Goal: Information Seeking & Learning: Learn about a topic

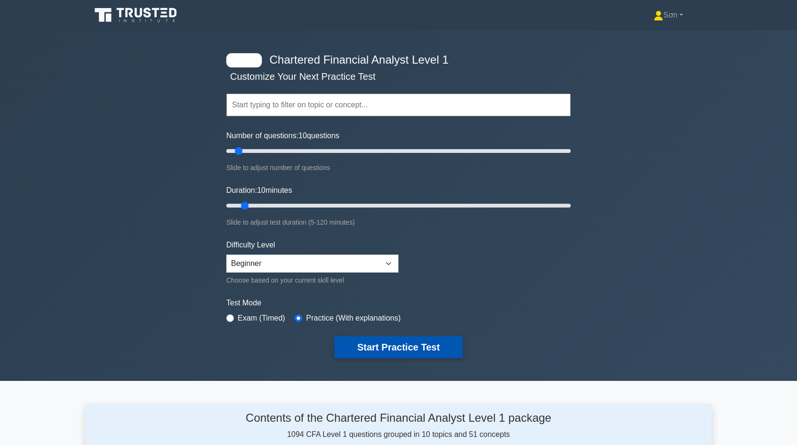
click at [370, 344] on button "Start Practice Test" at bounding box center [398, 347] width 128 height 22
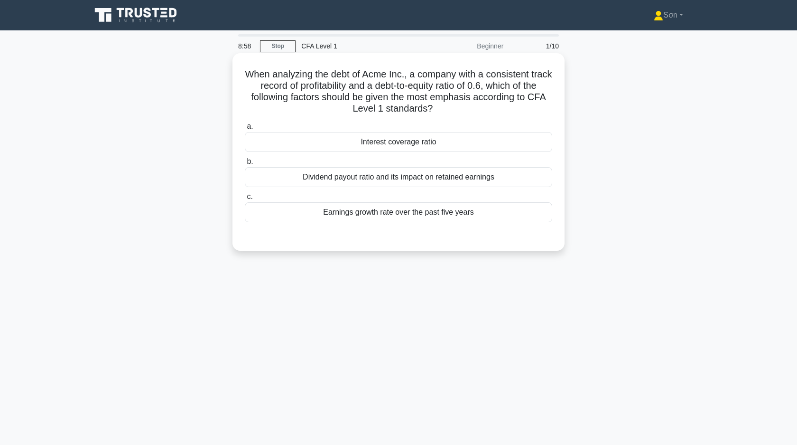
click at [395, 179] on div "Dividend payout ratio and its impact on retained earnings" at bounding box center [398, 177] width 307 height 20
click at [245, 165] on input "b. Dividend payout ratio and its impact on retained earnings" at bounding box center [245, 161] width 0 height 6
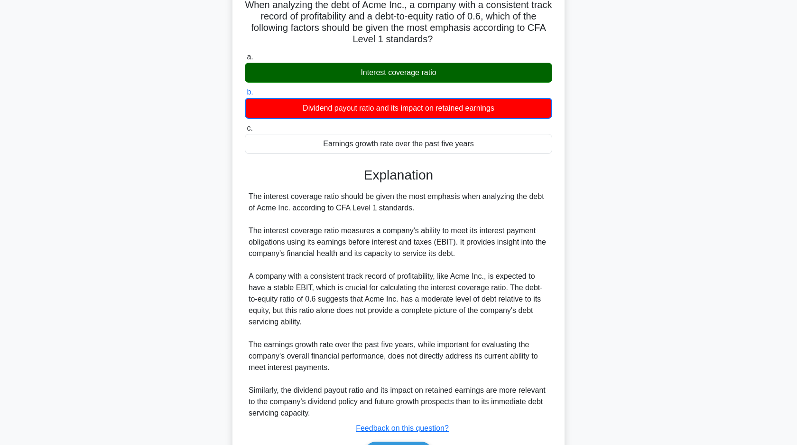
scroll to position [129, 0]
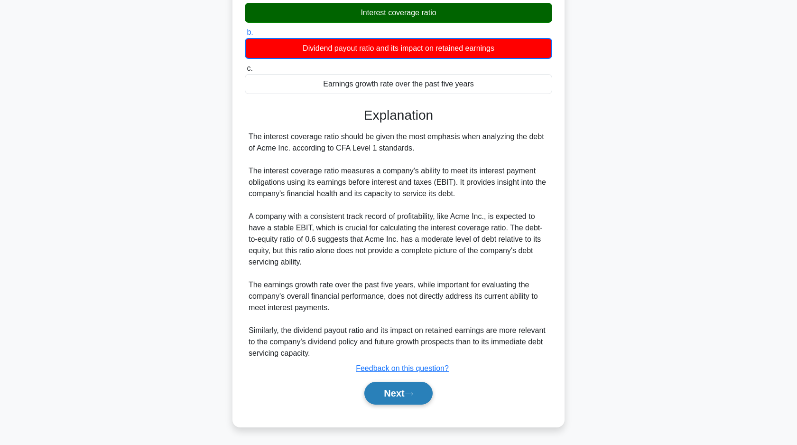
click at [400, 393] on button "Next" at bounding box center [398, 392] width 68 height 23
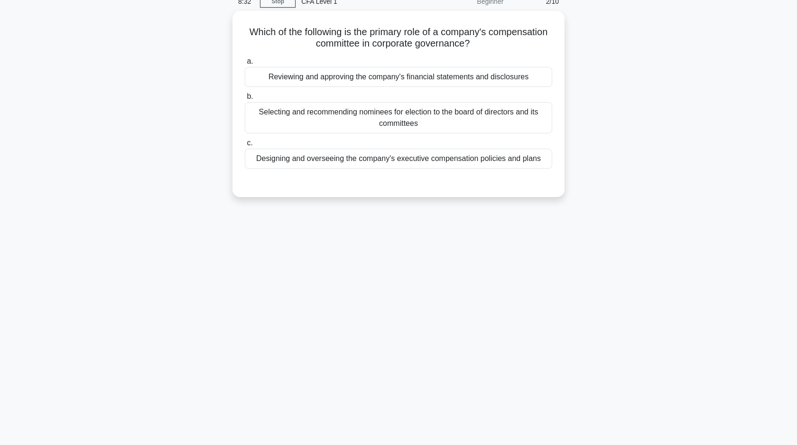
scroll to position [0, 0]
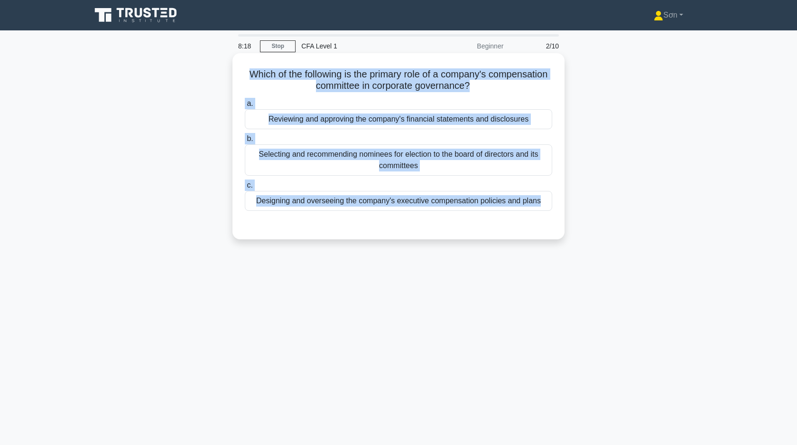
drag, startPoint x: 243, startPoint y: 69, endPoint x: 533, endPoint y: 216, distance: 324.6
click at [533, 216] on div "Which of the following is the primary role of a company's compensation committe…" at bounding box center [398, 146] width 325 height 178
copy div "Which of the following is the primary role of a company's compensation committe…"
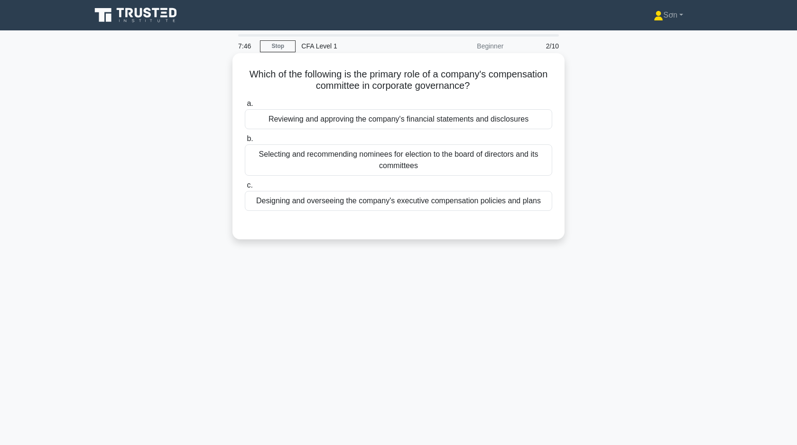
click at [301, 230] on div "Which of the following is the primary role of a company's compensation committe…" at bounding box center [398, 146] width 325 height 178
click at [342, 201] on div "Designing and overseeing the company's executive compensation policies and plans" at bounding box center [398, 201] width 307 height 20
click at [245, 188] on input "c. Designing and overseeing the company's executive compensation policies and p…" at bounding box center [245, 185] width 0 height 6
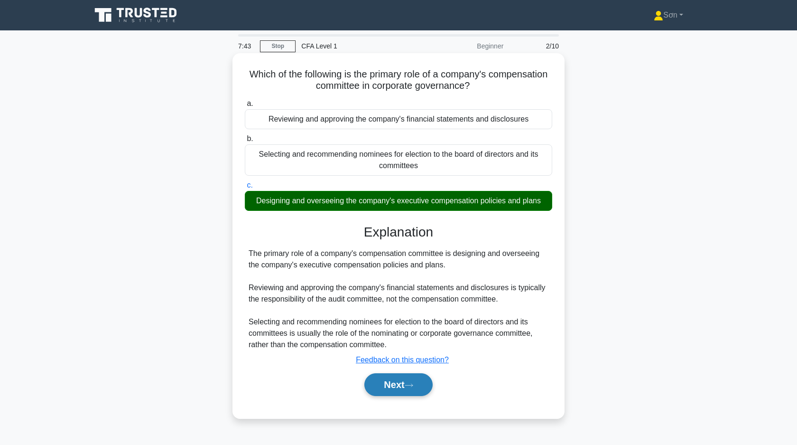
click at [374, 377] on button "Next" at bounding box center [398, 384] width 68 height 23
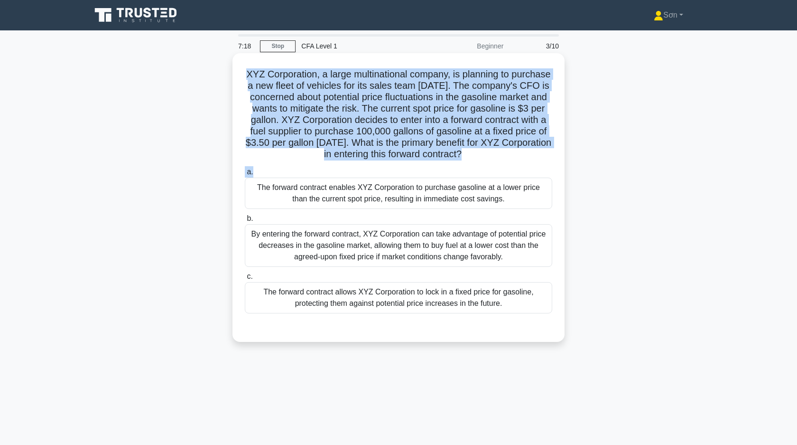
drag, startPoint x: 245, startPoint y: 76, endPoint x: 508, endPoint y: 174, distance: 280.1
click at [508, 174] on div "XYZ Corporation, a large multinational company, is planning to purchase a new f…" at bounding box center [398, 197] width 325 height 281
copy div "XYZ Corporation, a large multinational company, is planning to purchase a new f…"
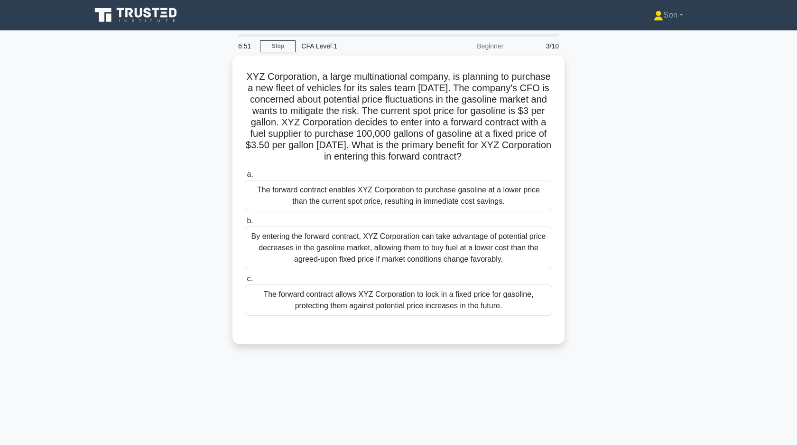
click at [140, 225] on div "XYZ Corporation, a large multinational company, is planning to purchase a new f…" at bounding box center [398, 206] width 626 height 300
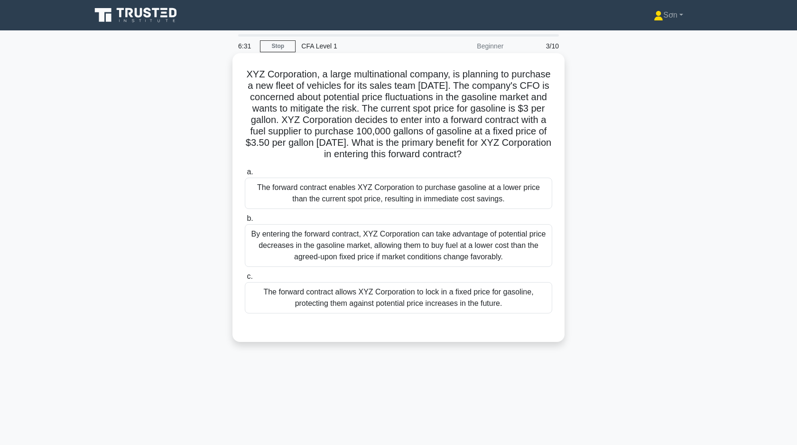
click at [362, 302] on div "The forward contract allows XYZ Corporation to lock in a fixed price for gasoli…" at bounding box center [398, 297] width 307 height 31
click at [245, 279] on input "c. The forward contract allows XYZ Corporation to lock in a fixed price for gas…" at bounding box center [245, 276] width 0 height 6
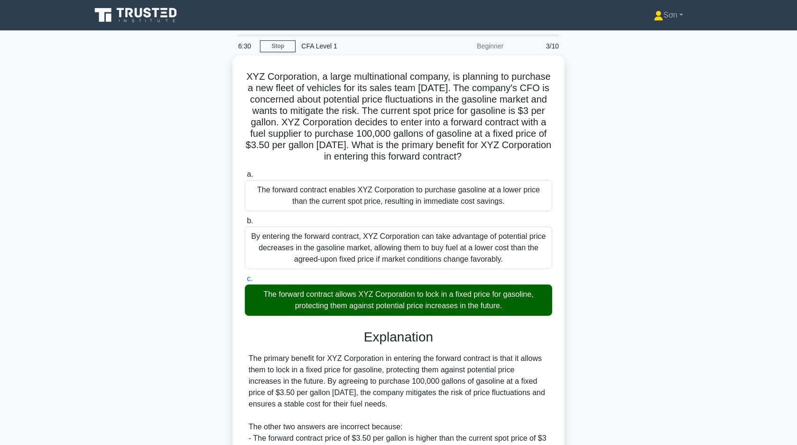
scroll to position [139, 0]
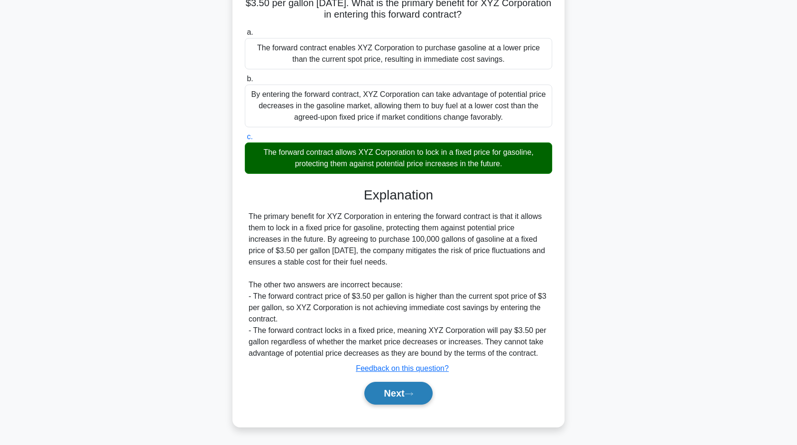
click at [404, 396] on button "Next" at bounding box center [398, 392] width 68 height 23
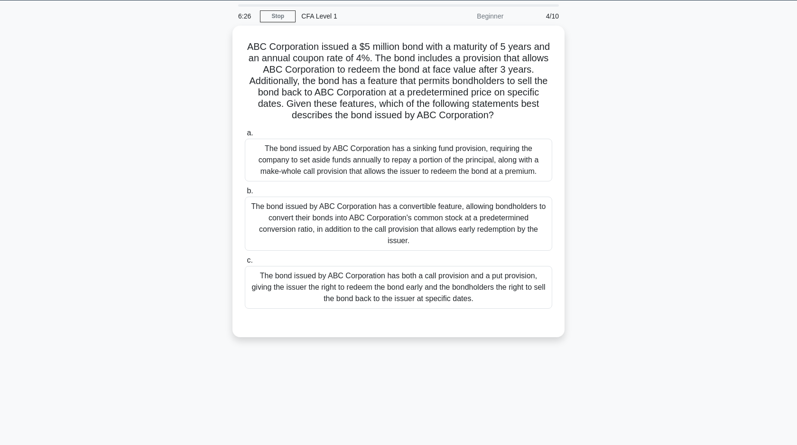
scroll to position [0, 0]
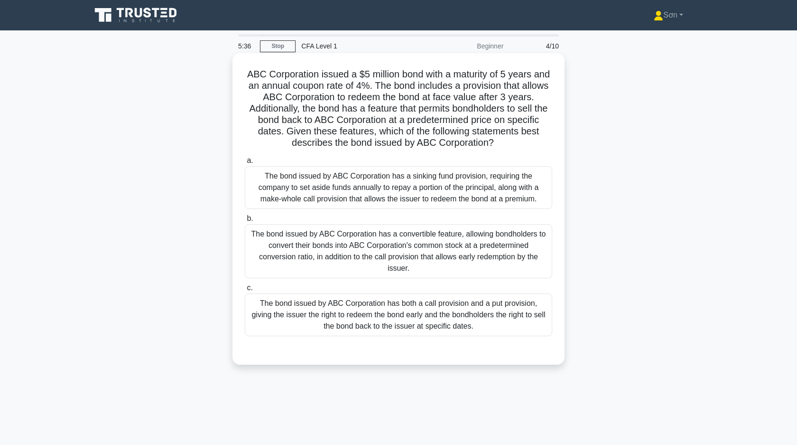
click at [295, 308] on div "The bond issued by ABC Corporation has both a call provision and a put provisio…" at bounding box center [398, 314] width 307 height 43
click at [245, 291] on input "c. The bond issued by ABC Corporation has both a call provision and a put provi…" at bounding box center [245, 288] width 0 height 6
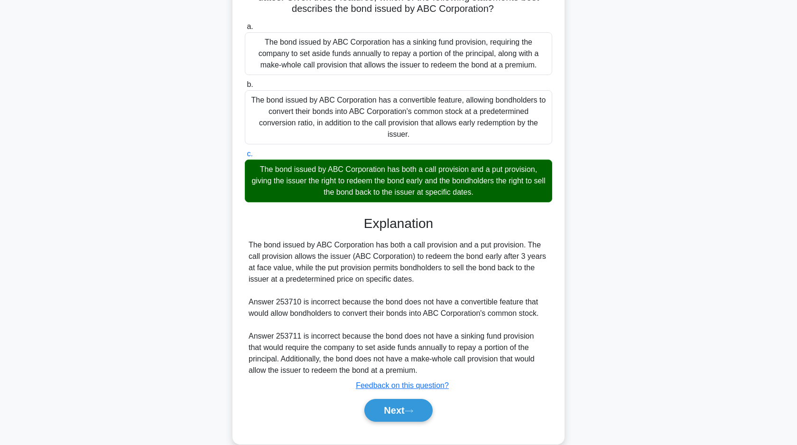
scroll to position [139, 0]
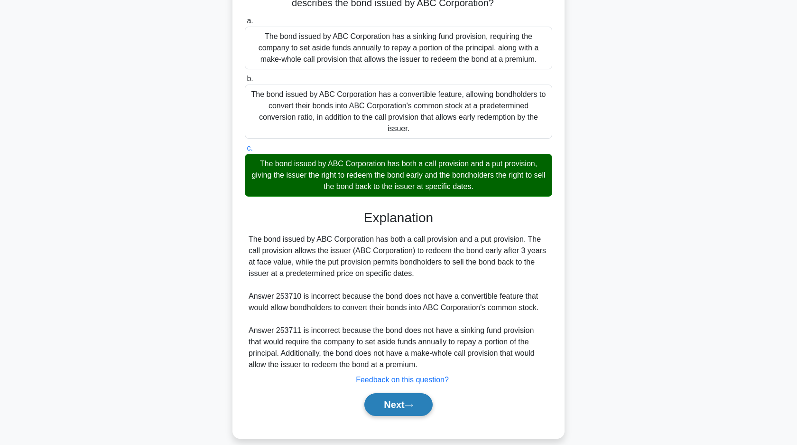
click at [407, 399] on button "Next" at bounding box center [398, 404] width 68 height 23
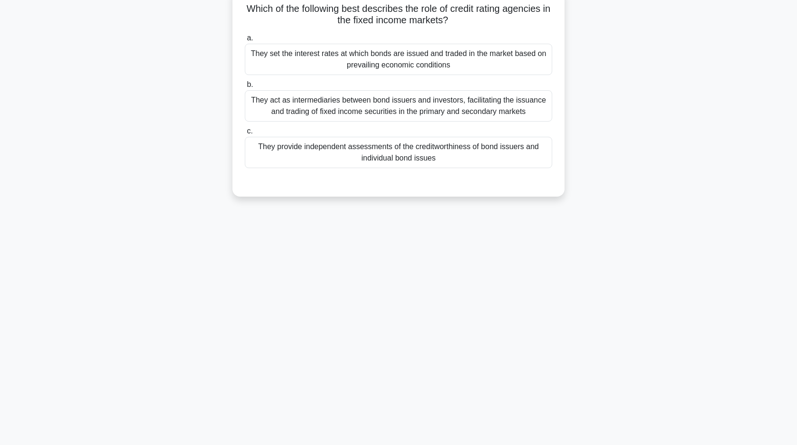
scroll to position [0, 0]
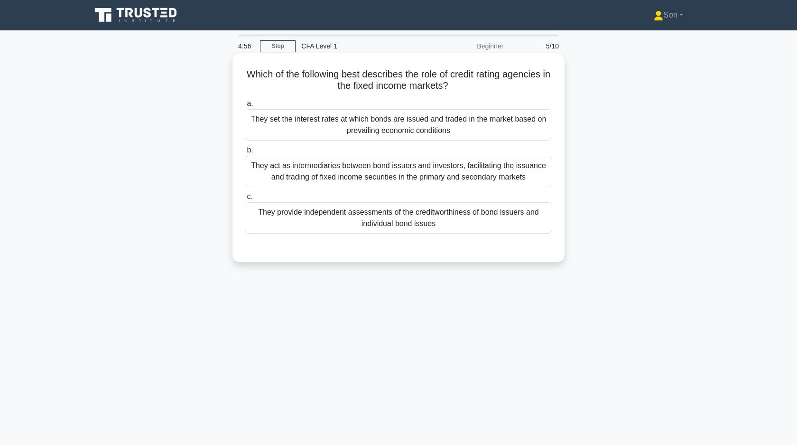
click at [340, 220] on div "They provide independent assessments of the creditworthiness of bond issuers an…" at bounding box center [398, 217] width 307 height 31
click at [245, 200] on input "c. They provide independent assessments of the creditworthiness of bond issuers…" at bounding box center [245, 197] width 0 height 6
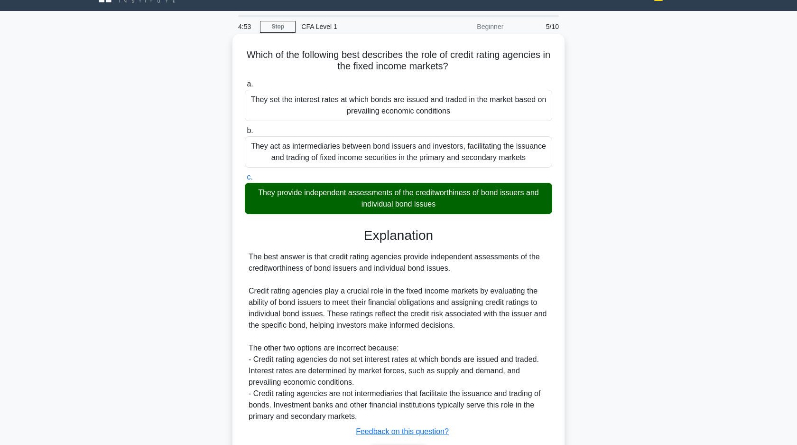
scroll to position [83, 0]
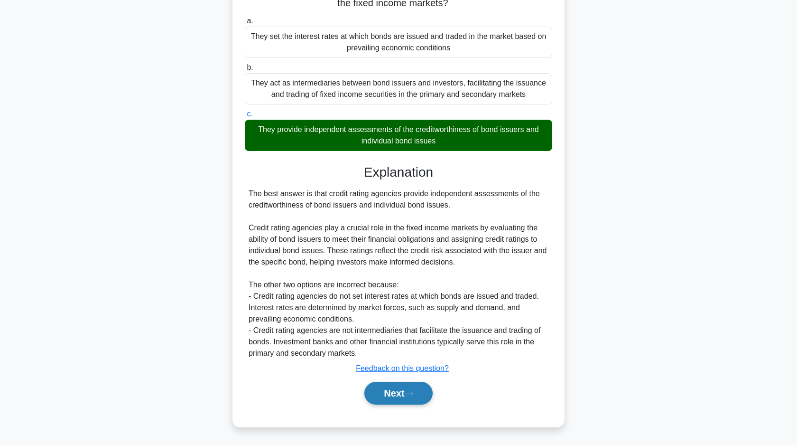
click at [390, 392] on button "Next" at bounding box center [398, 392] width 68 height 23
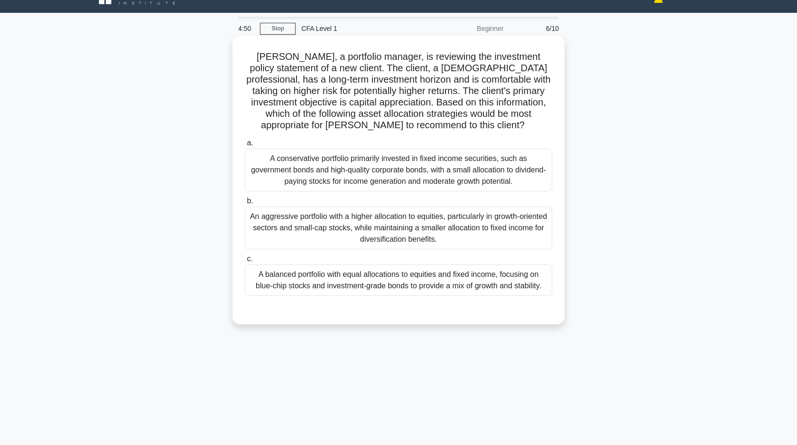
scroll to position [0, 0]
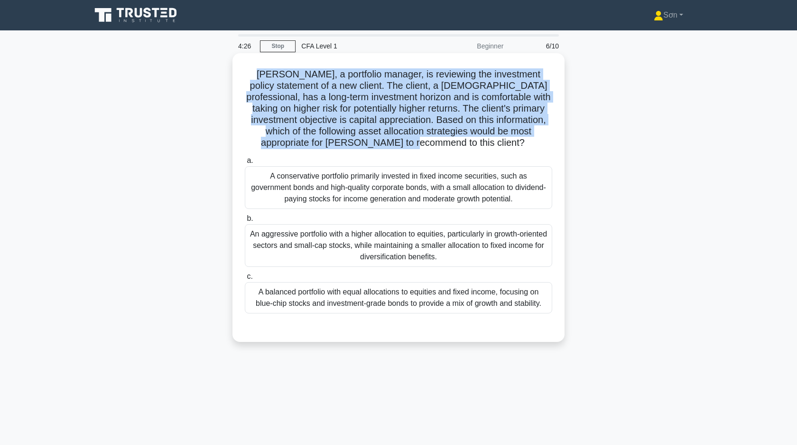
drag, startPoint x: 249, startPoint y: 71, endPoint x: 473, endPoint y: 144, distance: 236.3
click at [473, 144] on h5 "John, a portfolio manager, is reviewing the investment policy statement of a ne…" at bounding box center [398, 108] width 309 height 81
copy h5 "John, a portfolio manager, is reviewing the investment policy statement of a ne…"
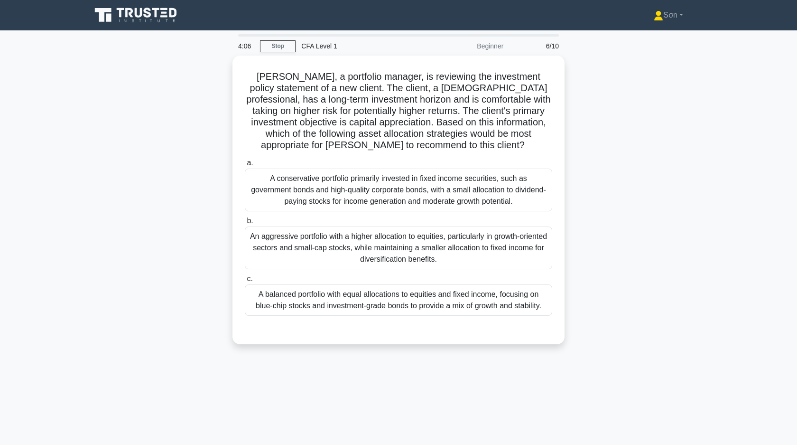
click at [139, 274] on div "John, a portfolio manager, is reviewing the investment policy statement of a ne…" at bounding box center [398, 206] width 626 height 300
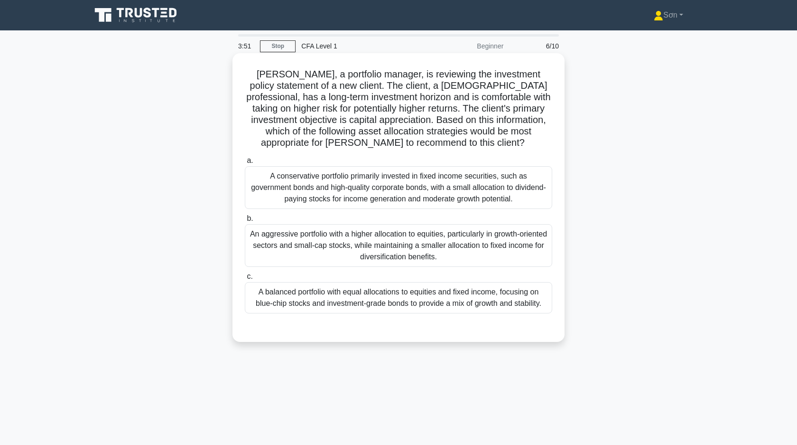
click at [283, 253] on div "An aggressive portfolio with a higher allocation to equities, particularly in g…" at bounding box center [398, 245] width 307 height 43
click at [245, 222] on input "b. An aggressive portfolio with a higher allocation to equities, particularly i…" at bounding box center [245, 218] width 0 height 6
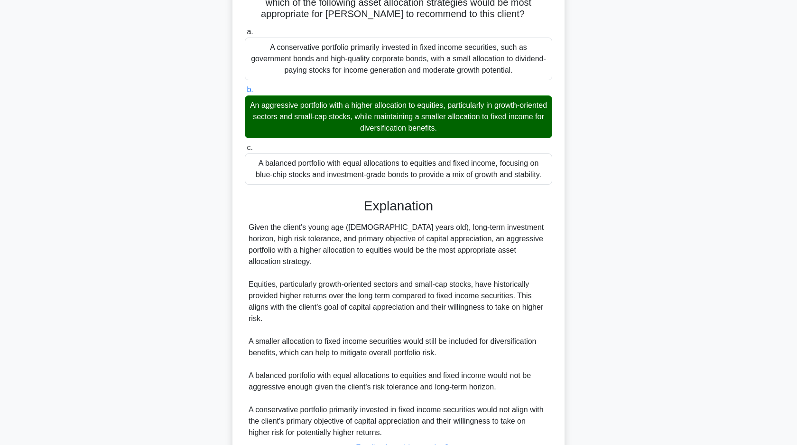
scroll to position [196, 0]
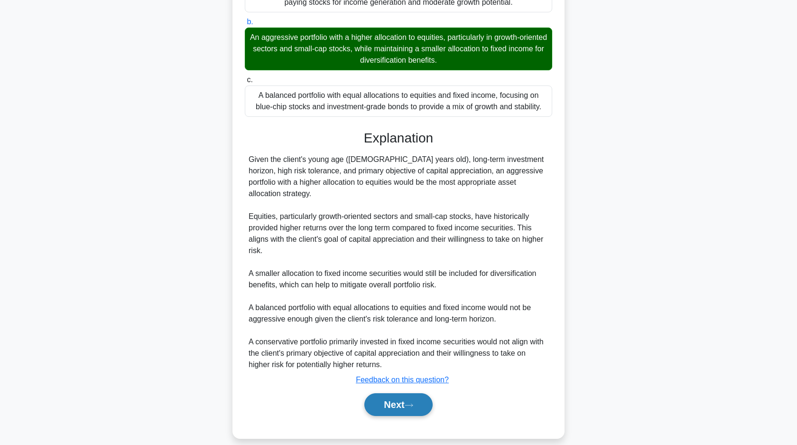
click at [403, 393] on button "Next" at bounding box center [398, 404] width 68 height 23
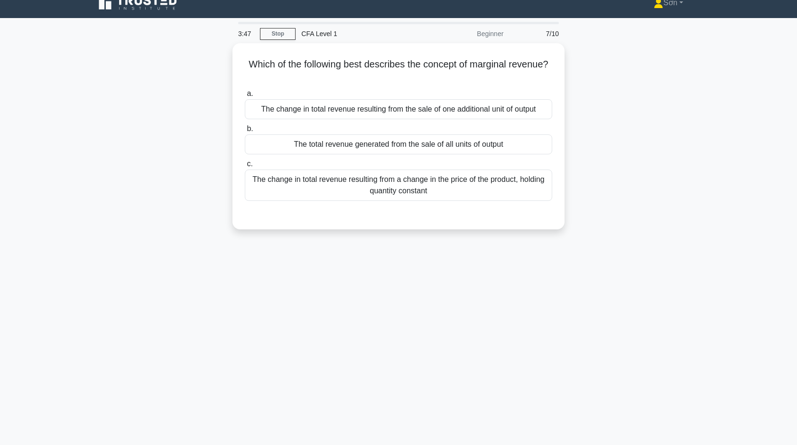
scroll to position [0, 0]
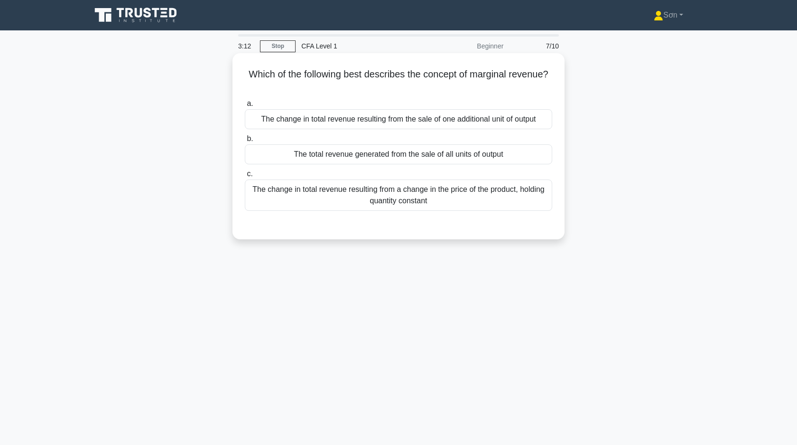
click at [379, 198] on div "The change in total revenue resulting from a change in the price of the product…" at bounding box center [398, 194] width 307 height 31
click at [245, 177] on input "c. The change in total revenue resulting from a change in the price of the prod…" at bounding box center [245, 174] width 0 height 6
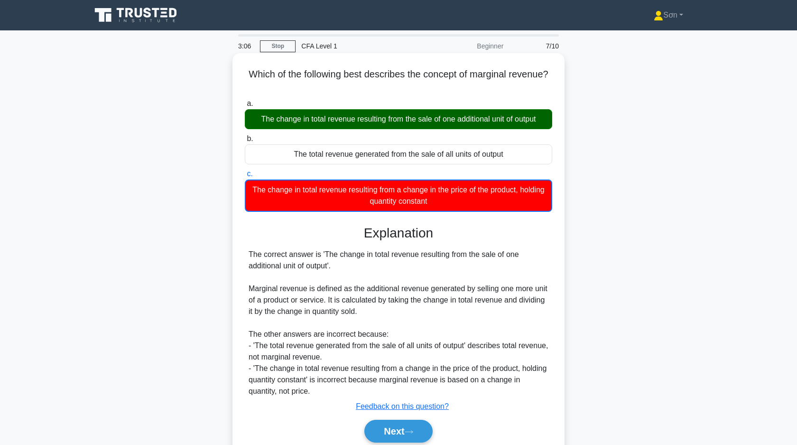
drag, startPoint x: 256, startPoint y: 117, endPoint x: 539, endPoint y: 117, distance: 283.2
click at [539, 117] on div "The change in total revenue resulting from the sale of one additional unit of o…" at bounding box center [398, 119] width 307 height 20
copy div "The change in total revenue resulting from the sale of one additional unit of o…"
click at [246, 299] on div "The correct answer is 'The change in total revenue resulting from the sale of o…" at bounding box center [398, 323] width 307 height 148
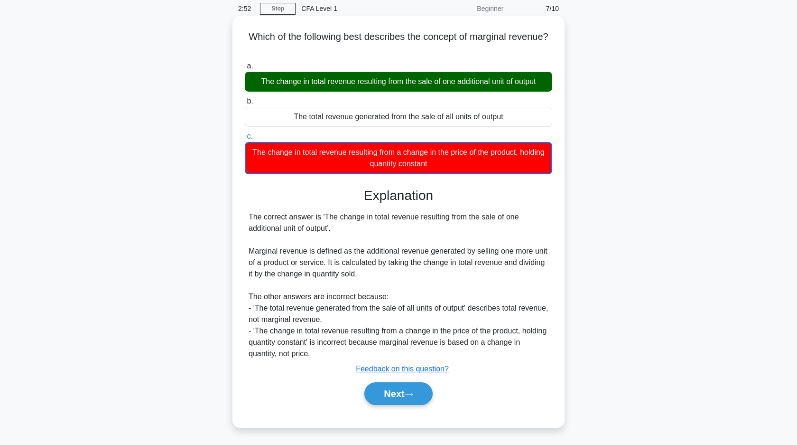
scroll to position [68, 0]
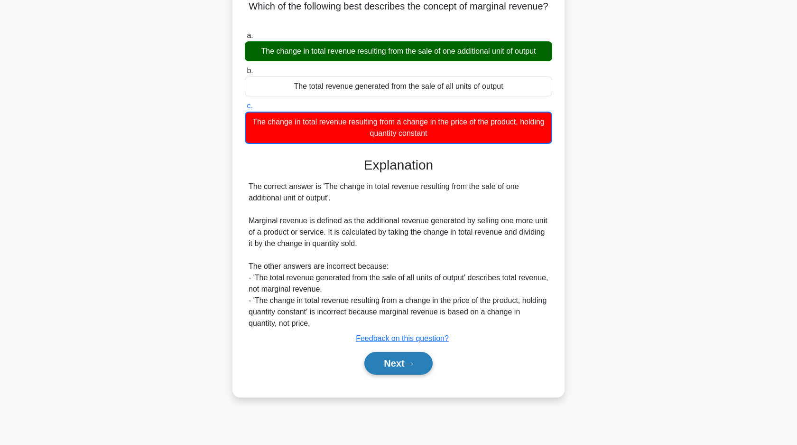
click at [399, 363] on button "Next" at bounding box center [398, 363] width 68 height 23
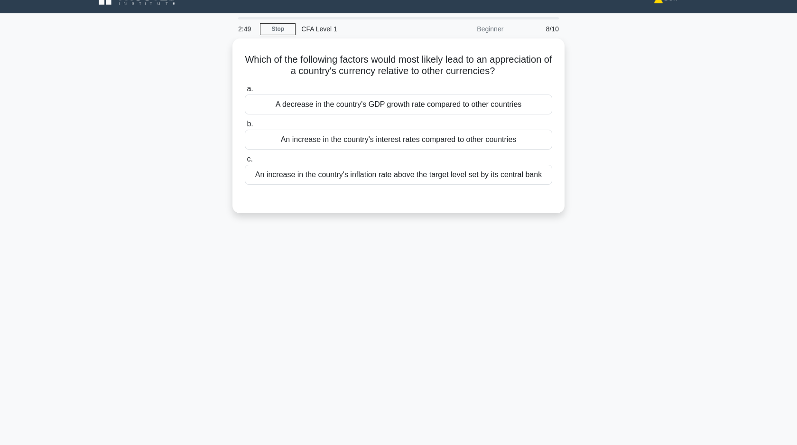
scroll to position [0, 0]
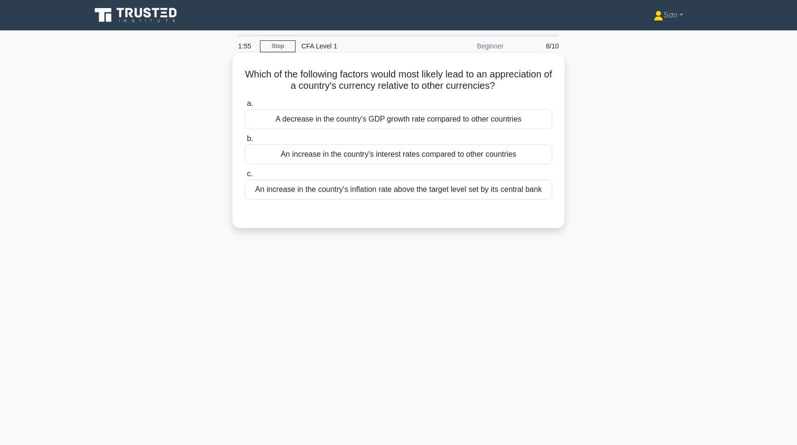
click at [361, 188] on div "An increase in the country's inflation rate above the target level set by its c…" at bounding box center [398, 189] width 307 height 20
click at [245, 177] on input "c. An increase in the country's inflation rate above the target level set by it…" at bounding box center [245, 174] width 0 height 6
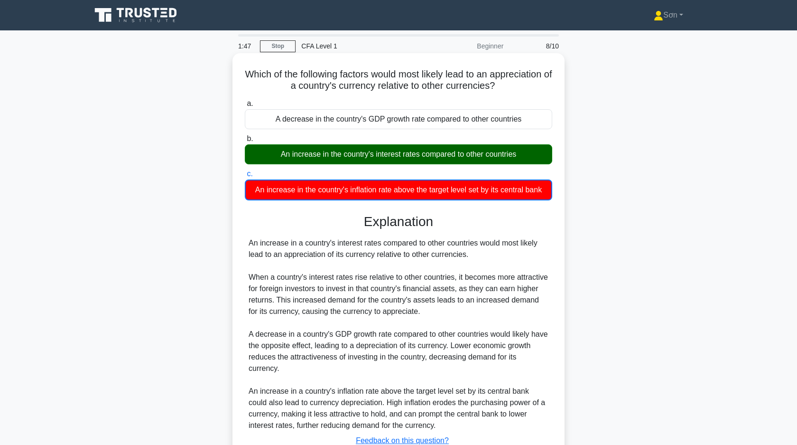
click at [356, 149] on div "An increase in the country's interest rates compared to other countries" at bounding box center [398, 154] width 307 height 20
click at [245, 142] on input "b. An increase in the country's interest rates compared to other countries" at bounding box center [245, 139] width 0 height 6
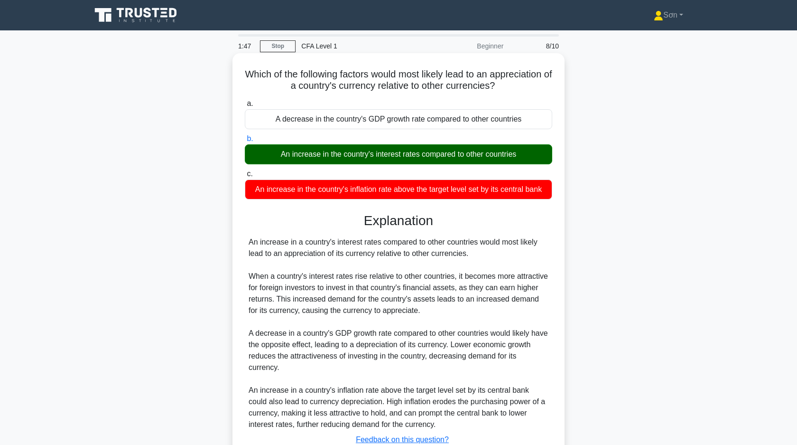
scroll to position [71, 0]
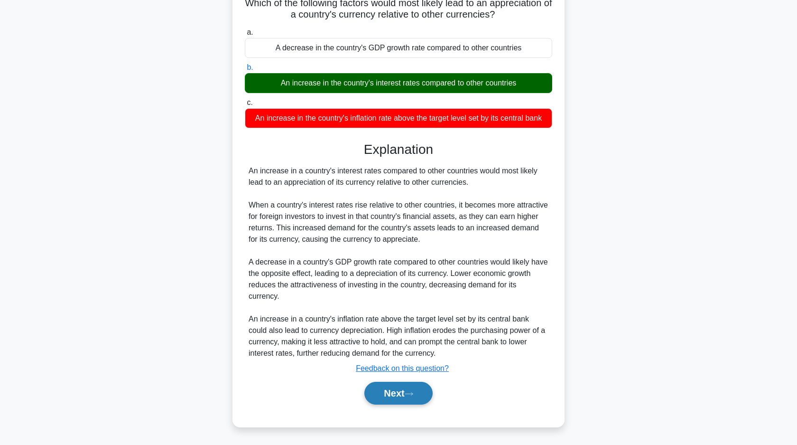
click at [393, 388] on button "Next" at bounding box center [398, 392] width 68 height 23
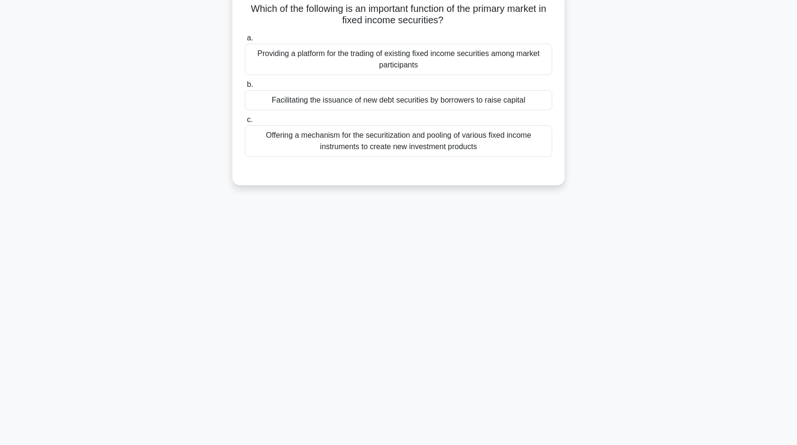
scroll to position [0, 0]
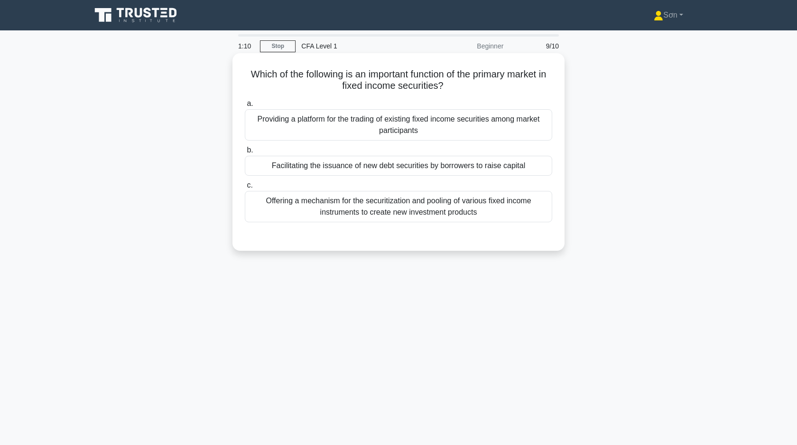
click at [387, 168] on div "Facilitating the issuance of new debt securities by borrowers to raise capital" at bounding box center [398, 166] width 307 height 20
click at [245, 153] on input "b. Facilitating the issuance of new debt securities by borrowers to raise capit…" at bounding box center [245, 150] width 0 height 6
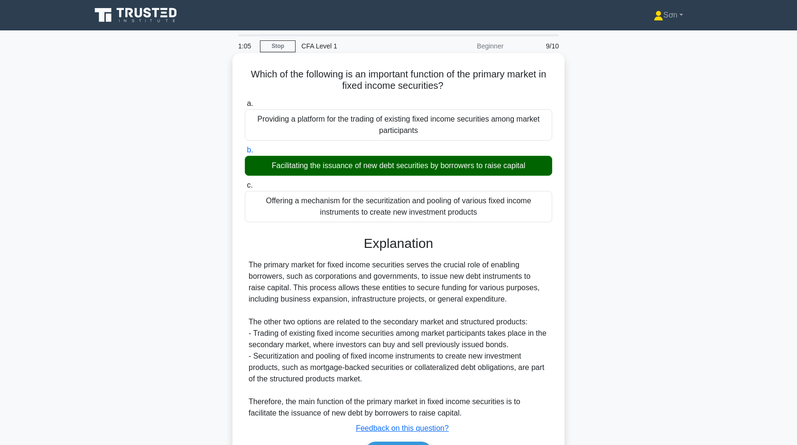
drag, startPoint x: 269, startPoint y: 167, endPoint x: 530, endPoint y: 164, distance: 261.0
click at [530, 164] on div "Facilitating the issuance of new debt securities by borrowers to raise capital" at bounding box center [398, 166] width 307 height 20
copy div "Facilitating the issuance of new debt securities by borrowers to raise capital"
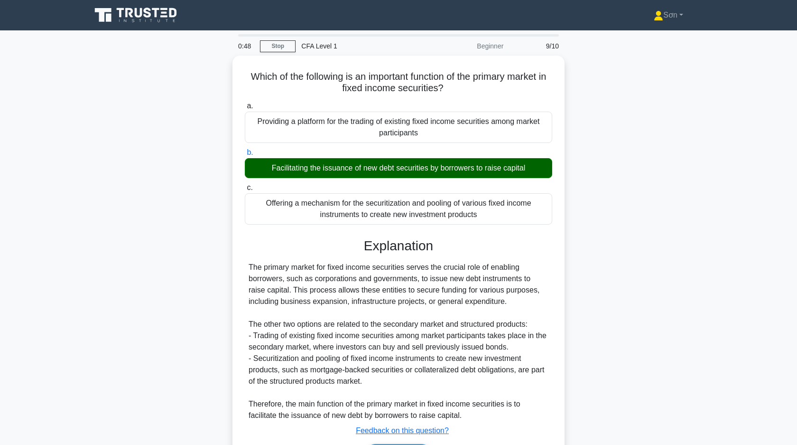
click at [209, 242] on div "Which of the following is an important function of the primary market in fixed …" at bounding box center [398, 278] width 626 height 445
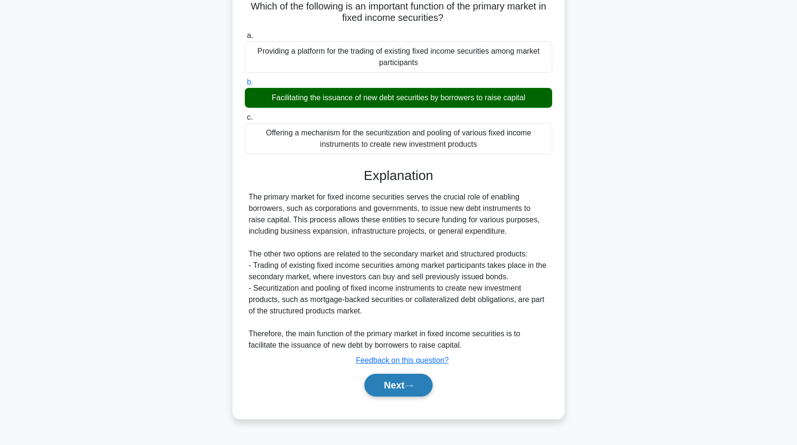
click at [399, 385] on button "Next" at bounding box center [398, 384] width 68 height 23
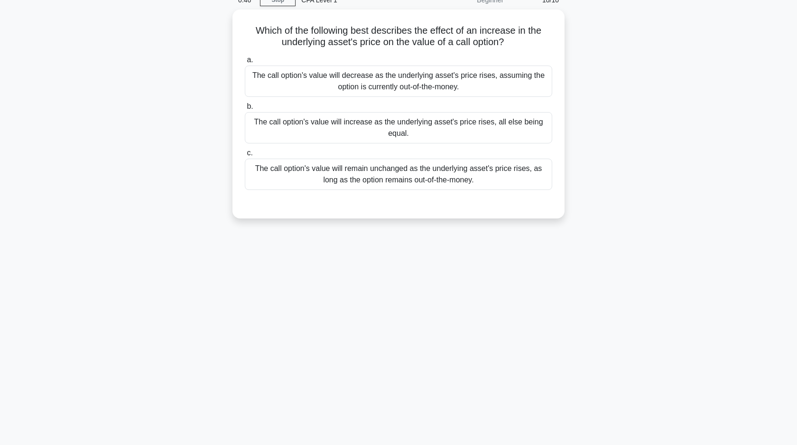
scroll to position [0, 0]
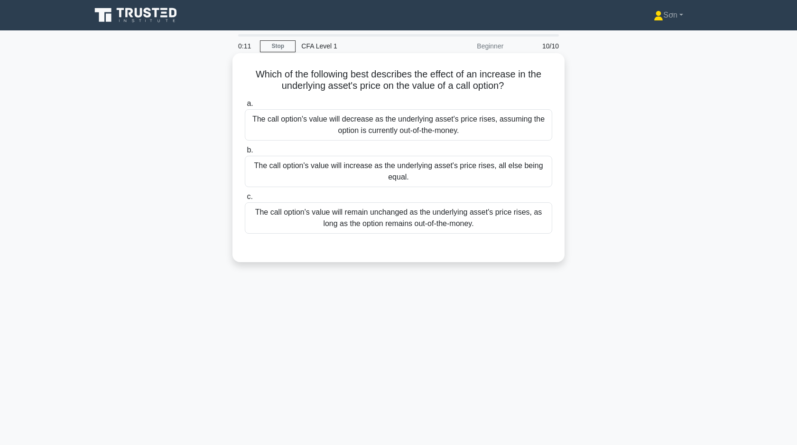
click at [327, 222] on div "The call option's value will remain unchanged as the underlying asset's price r…" at bounding box center [398, 217] width 307 height 31
click at [245, 200] on input "c. The call option's value will remain unchanged as the underlying asset's pric…" at bounding box center [245, 197] width 0 height 6
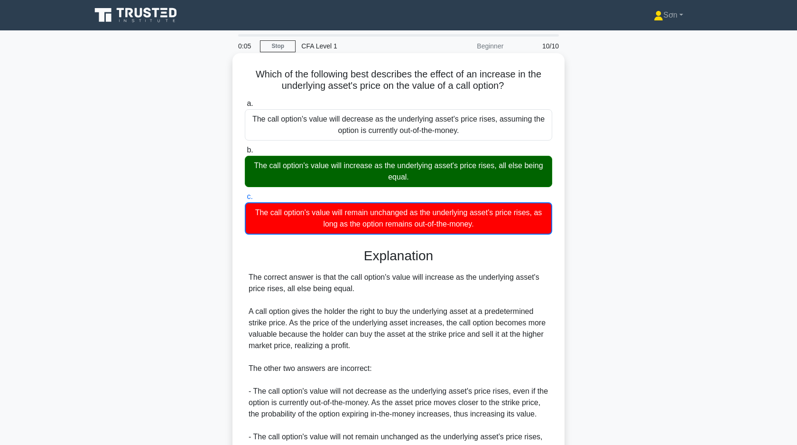
drag, startPoint x: 250, startPoint y: 72, endPoint x: 542, endPoint y: 225, distance: 330.2
click at [542, 225] on div "Which of the following best describes the effect of an increase in the underlyi…" at bounding box center [398, 298] width 325 height 483
copy div "Which of the following best describes the effect of an increase in the underlyi…"
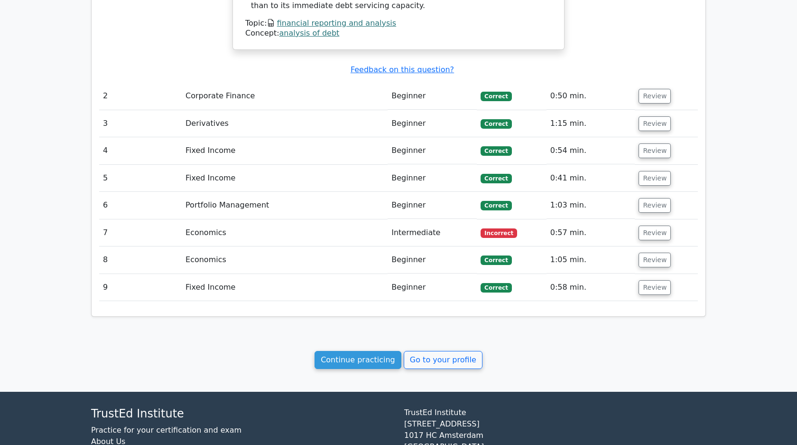
scroll to position [1004, 0]
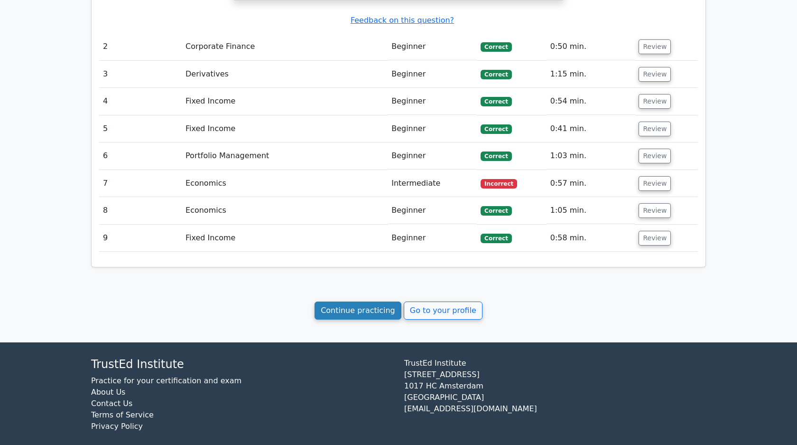
click at [385, 303] on link "Continue practicing" at bounding box center [358, 310] width 87 height 18
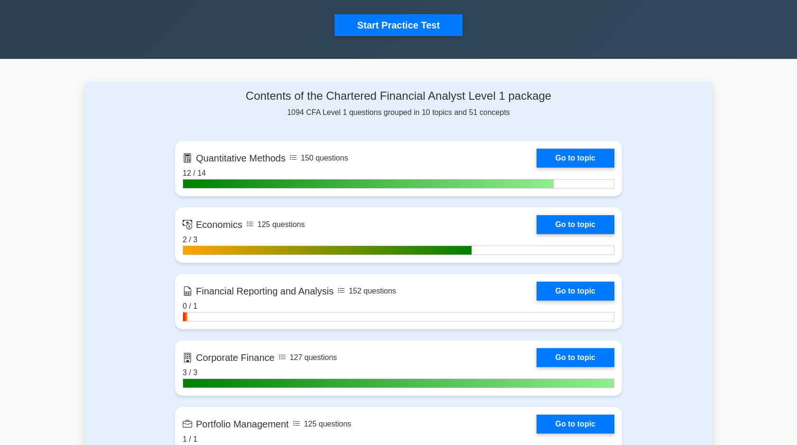
scroll to position [379, 0]
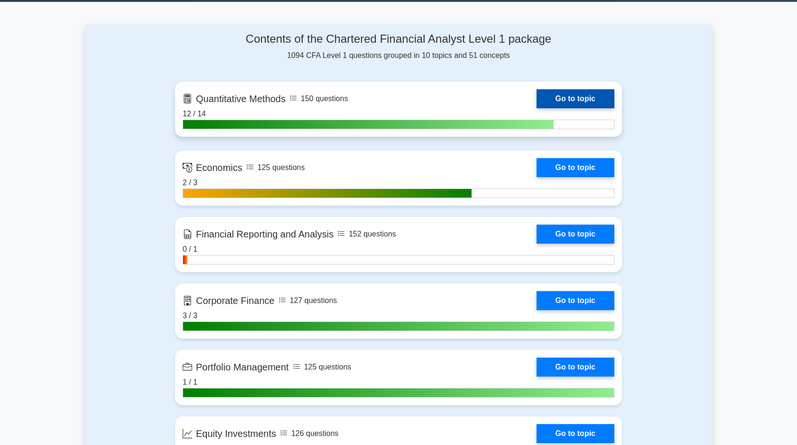
click at [569, 104] on link "Go to topic" at bounding box center [576, 98] width 78 height 19
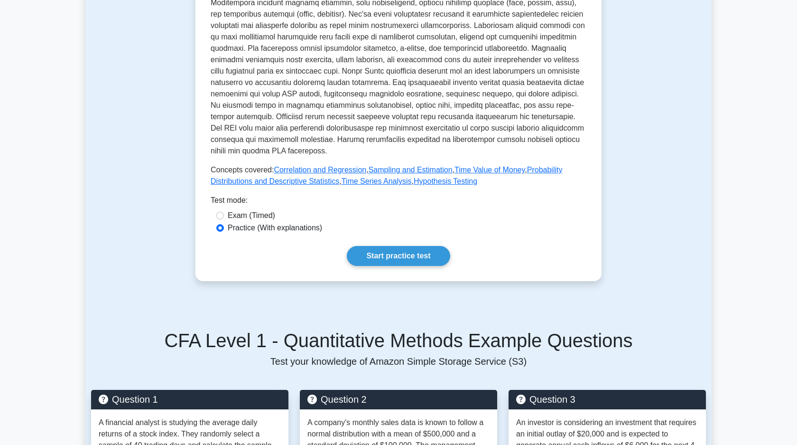
scroll to position [284, 0]
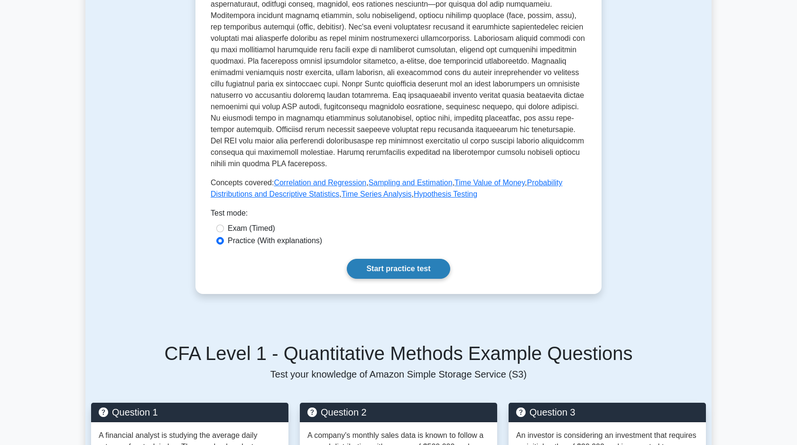
click at [388, 264] on link "Start practice test" at bounding box center [398, 269] width 103 height 20
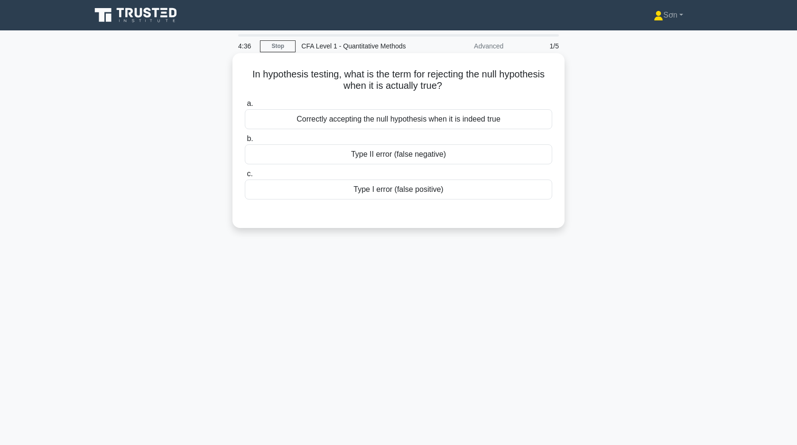
click at [427, 155] on div "Type II error (false negative)" at bounding box center [398, 154] width 307 height 20
click at [245, 142] on input "b. Type II error (false negative)" at bounding box center [245, 139] width 0 height 6
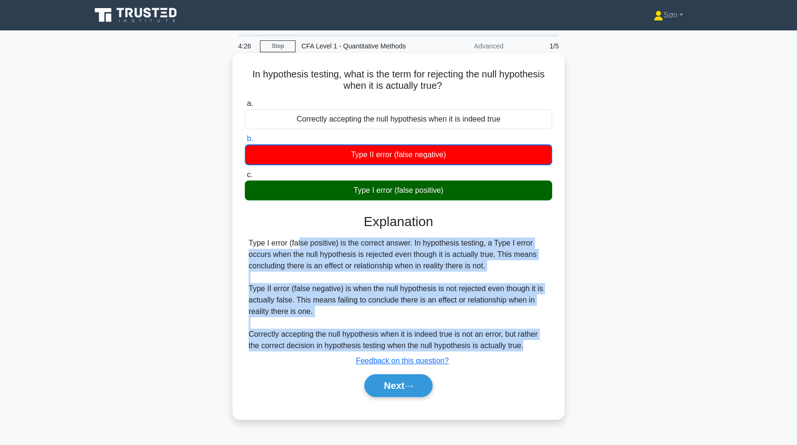
drag, startPoint x: 249, startPoint y: 243, endPoint x: 538, endPoint y: 348, distance: 308.4
click at [538, 348] on div "Type I error (false positive) is the correct answer. In hypothesis testing, a T…" at bounding box center [399, 294] width 300 height 114
copy div "Type I error (false positive) is the correct answer. In hypothesis testing, a T…"
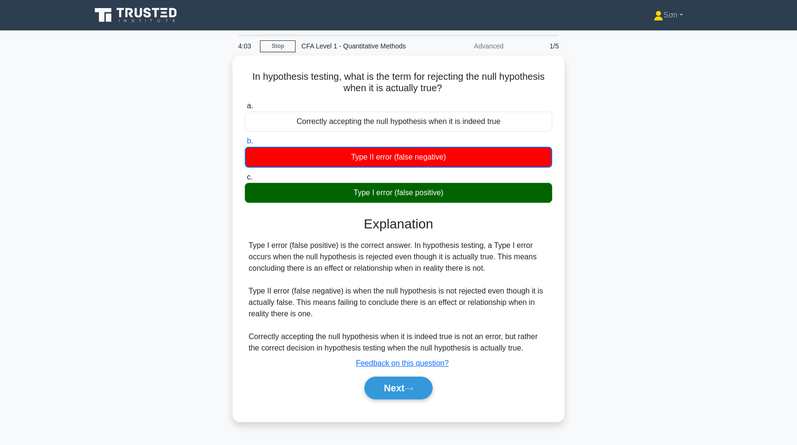
click at [182, 175] on div "In hypothesis testing, what is the term for rejecting the null hypothesis when …" at bounding box center [398, 244] width 626 height 377
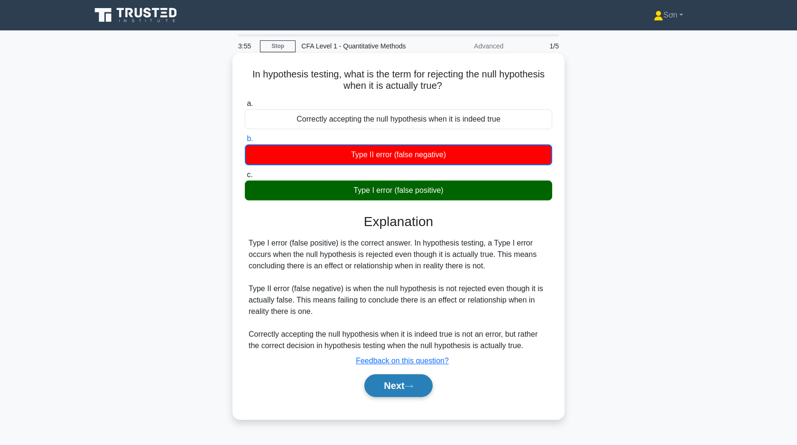
click at [388, 384] on button "Next" at bounding box center [398, 385] width 68 height 23
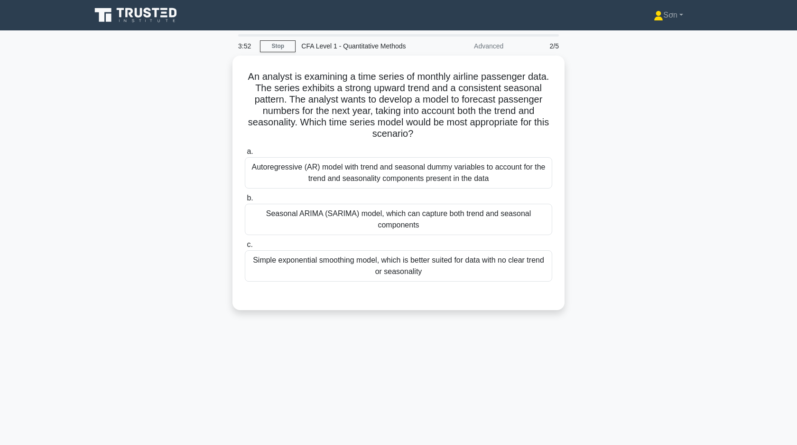
click at [204, 161] on div "An analyst is examining a time series of monthly airline passenger data. The se…" at bounding box center [398, 189] width 626 height 266
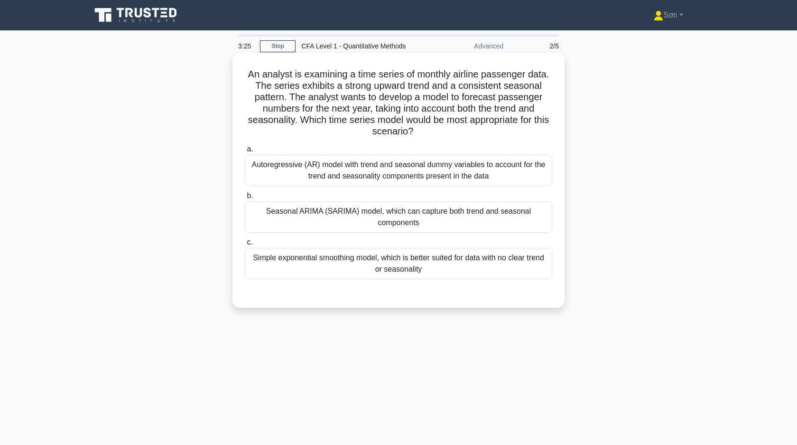
click at [321, 167] on div "Autoregressive (AR) model with trend and seasonal dummy variables to account fo…" at bounding box center [398, 170] width 307 height 31
click at [245, 152] on input "a. Autoregressive (AR) model with trend and seasonal dummy variables to account…" at bounding box center [245, 149] width 0 height 6
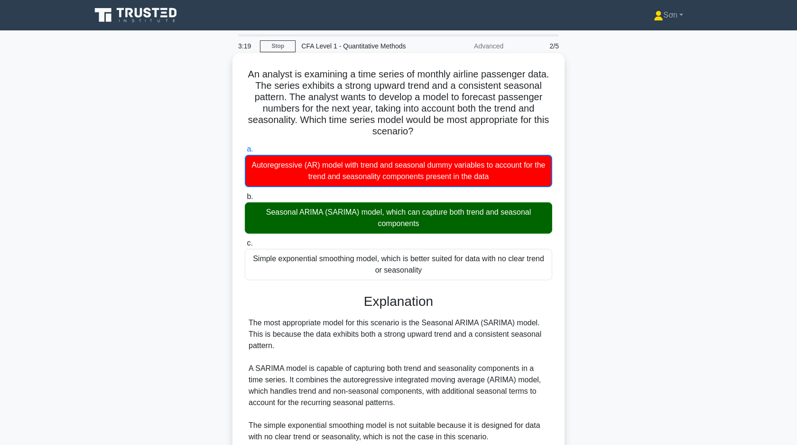
click at [351, 222] on div "Seasonal ARIMA (SARIMA) model, which can capture both trend and seasonal compon…" at bounding box center [398, 217] width 307 height 31
click at [245, 200] on input "b. Seasonal ARIMA (SARIMA) model, which can capture both trend and seasonal com…" at bounding box center [245, 197] width 0 height 6
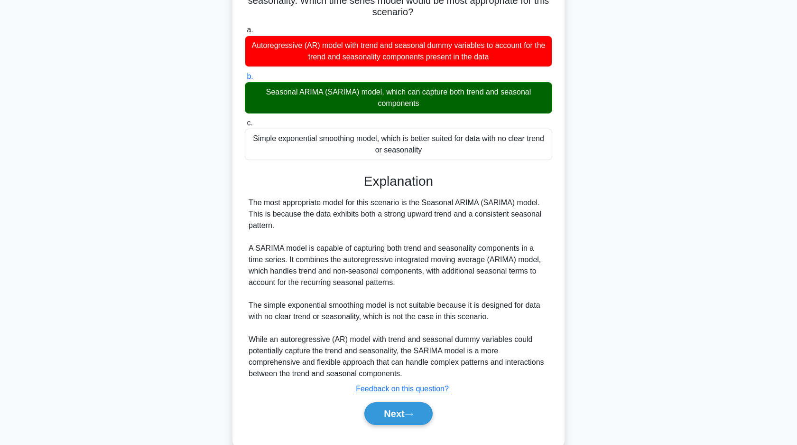
scroll to position [139, 0]
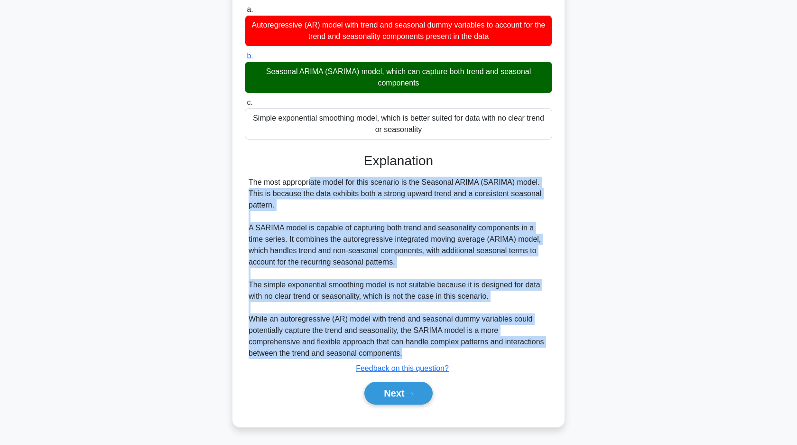
drag, startPoint x: 244, startPoint y: 183, endPoint x: 492, endPoint y: 353, distance: 301.6
click at [492, 353] on div "a. Autoregressive (AR) model with trend and seasonal dummy variables to account…" at bounding box center [398, 209] width 309 height 414
copy div "The most appropriate model for this scenario is the Seasonal ARIMA (SARIMA) mod…"
click at [416, 390] on button "Next" at bounding box center [398, 392] width 68 height 23
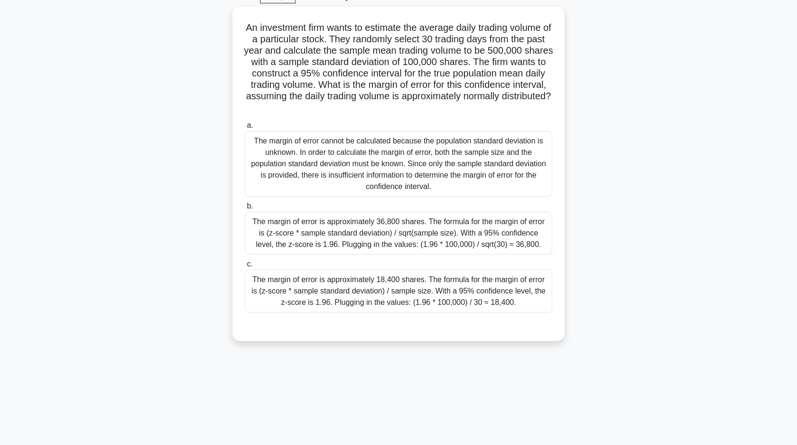
scroll to position [0, 0]
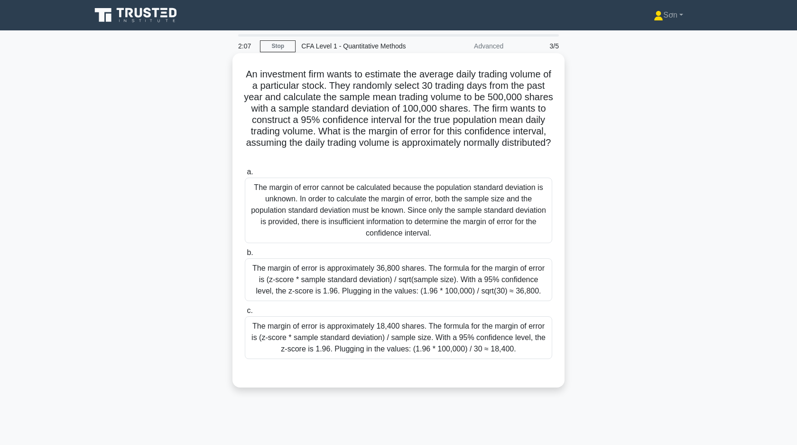
click at [373, 268] on div "The margin of error is approximately 36,800 shares. The formula for the margin …" at bounding box center [398, 279] width 307 height 43
click at [245, 256] on input "b. The margin of error is approximately 36,800 shares. The formula for the marg…" at bounding box center [245, 253] width 0 height 6
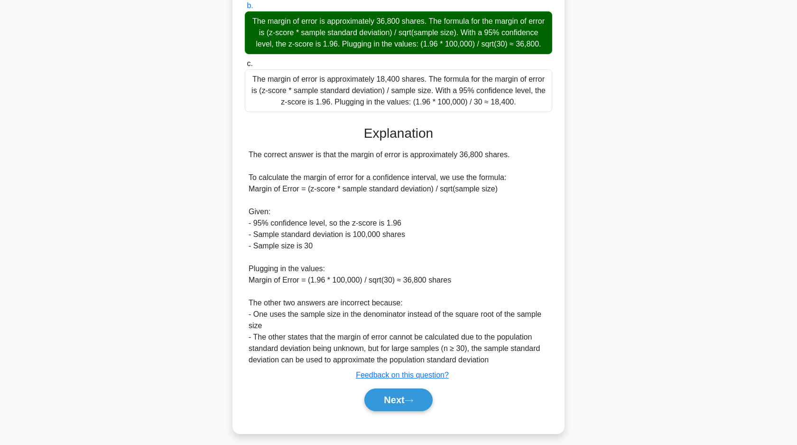
scroll to position [251, 0]
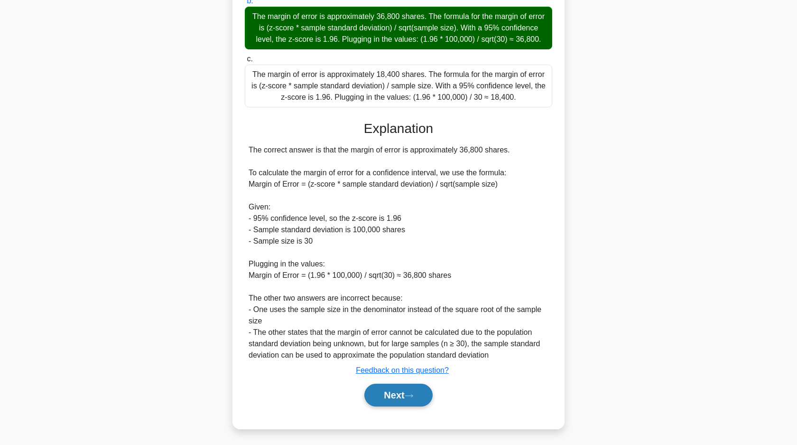
click at [390, 386] on button "Next" at bounding box center [398, 394] width 68 height 23
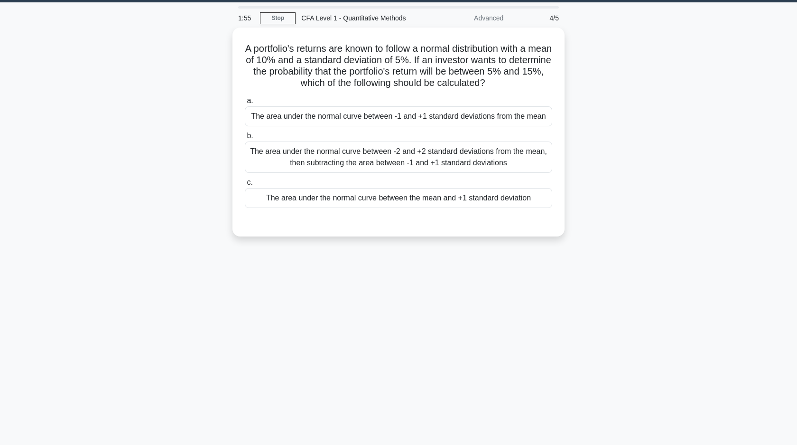
scroll to position [0, 0]
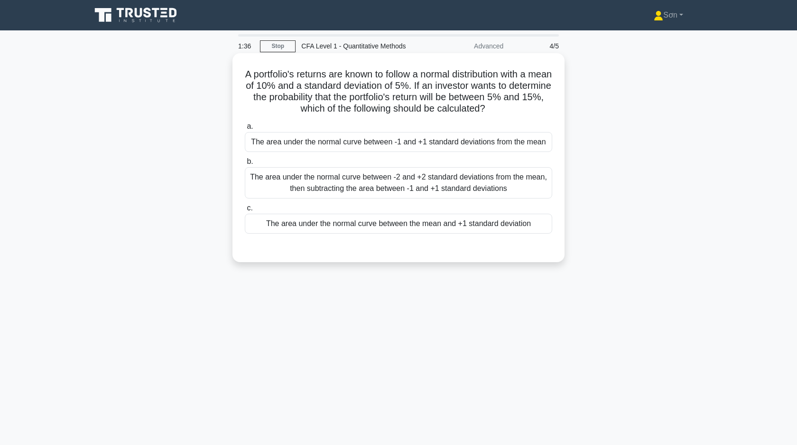
click at [363, 145] on div "The area under the normal curve between -1 and +1 standard deviations from the …" at bounding box center [398, 142] width 307 height 20
click at [245, 130] on input "a. The area under the normal curve between -1 and +1 standard deviations from t…" at bounding box center [245, 126] width 0 height 6
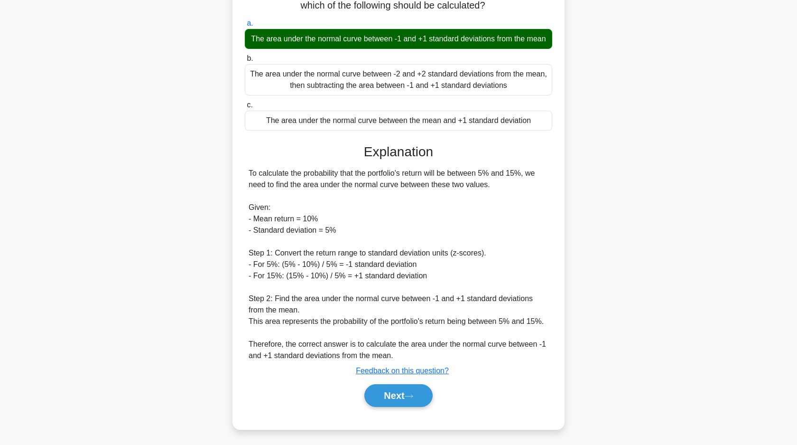
scroll to position [105, 0]
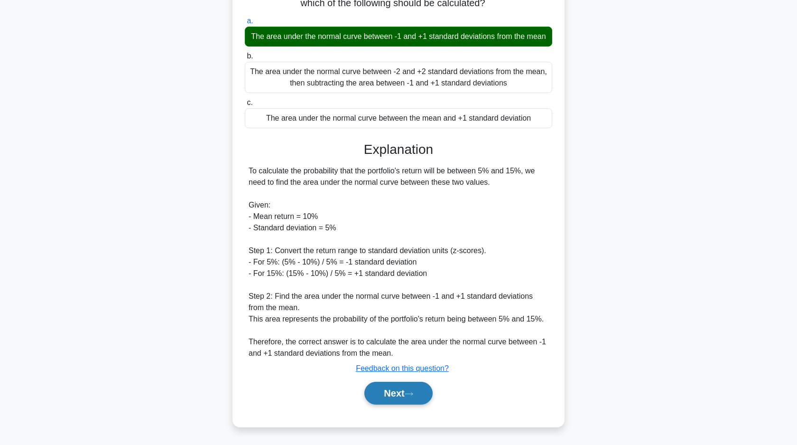
click at [381, 390] on button "Next" at bounding box center [398, 392] width 68 height 23
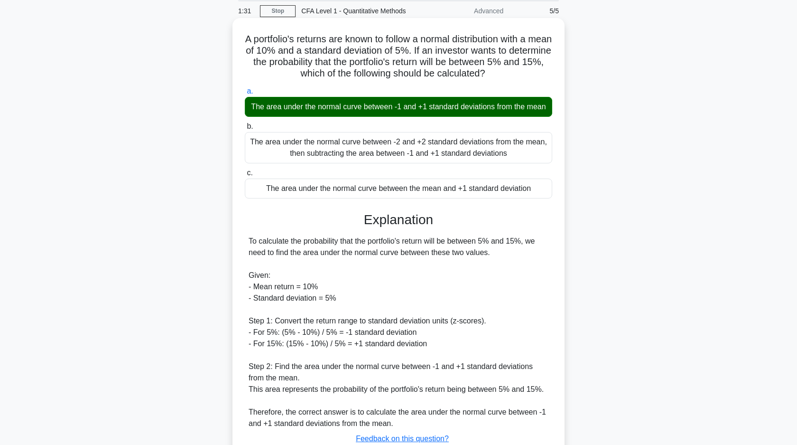
scroll to position [0, 0]
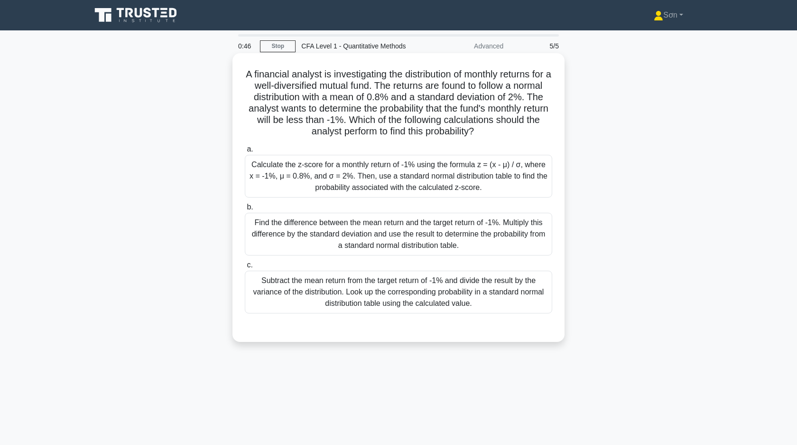
click at [345, 166] on div "Calculate the z-score for a monthly return of -1% using the formula z = (x - μ)…" at bounding box center [398, 176] width 307 height 43
click at [245, 152] on input "a. Calculate the z-score for a monthly return of -1% using the formula z = (x -…" at bounding box center [245, 149] width 0 height 6
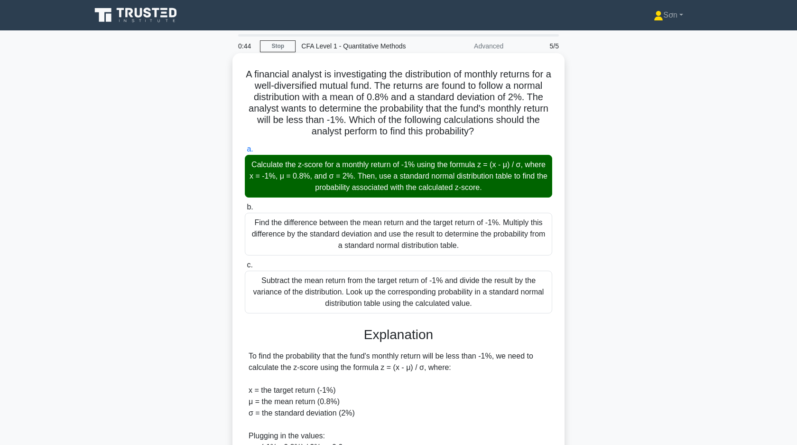
scroll to position [219, 0]
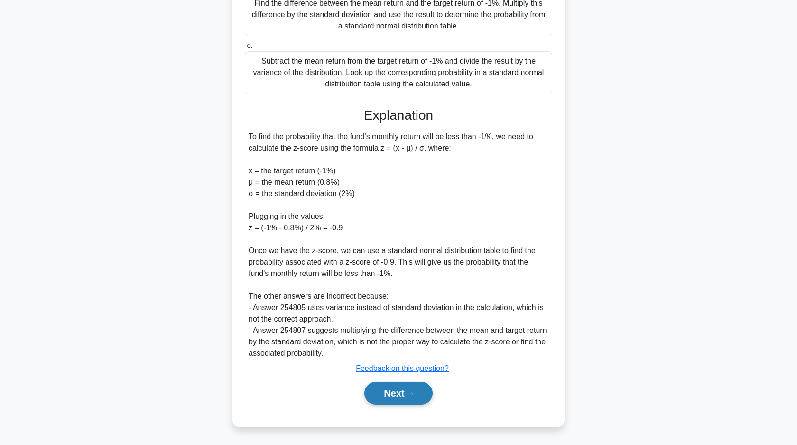
click at [385, 390] on button "Next" at bounding box center [398, 392] width 68 height 23
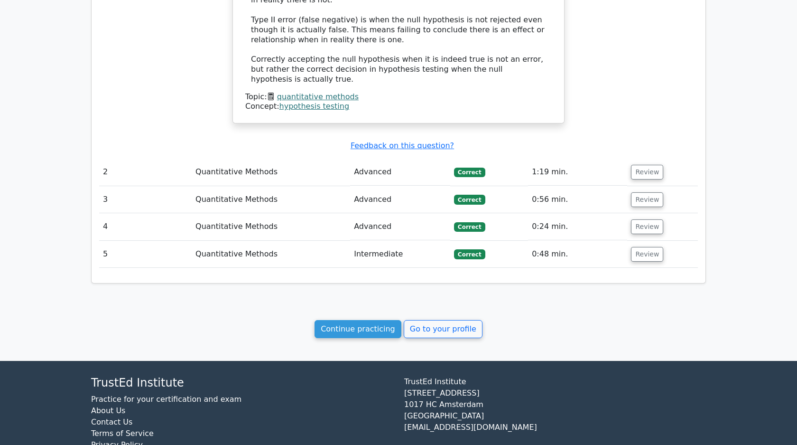
scroll to position [736, 0]
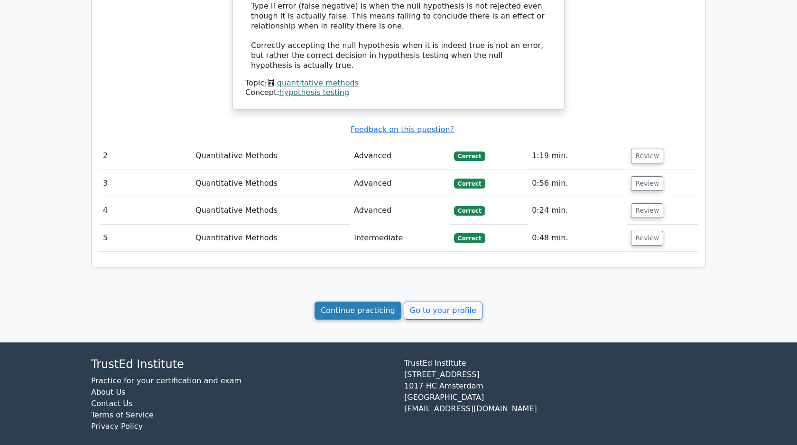
click at [371, 304] on link "Continue practicing" at bounding box center [358, 310] width 87 height 18
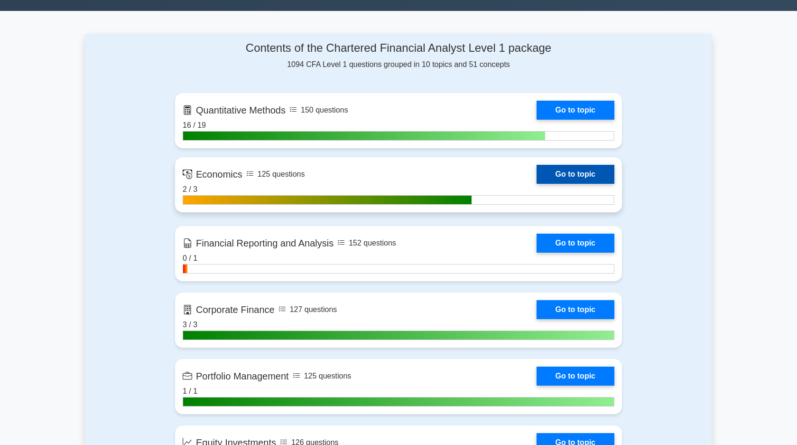
scroll to position [336, 0]
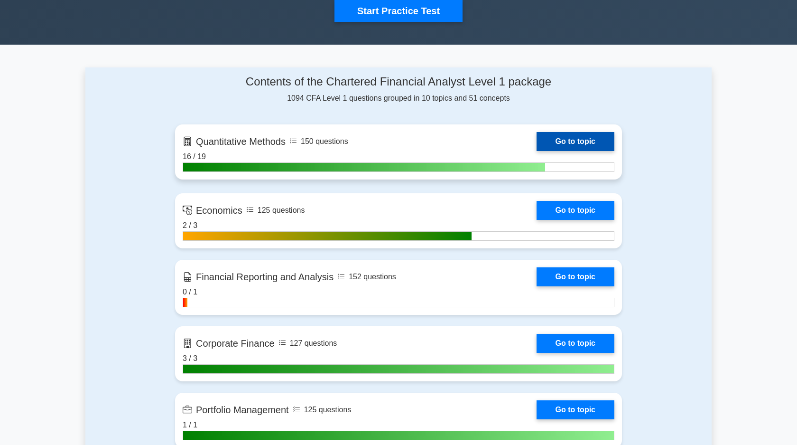
click at [575, 146] on link "Go to topic" at bounding box center [576, 141] width 78 height 19
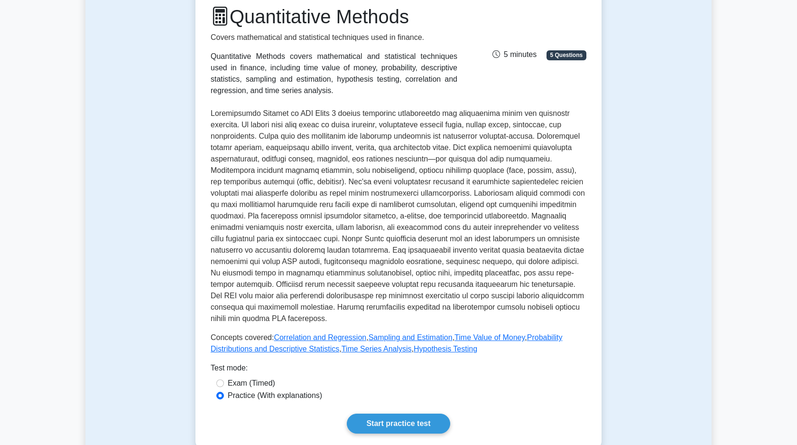
scroll to position [358, 0]
